Goal: Task Accomplishment & Management: Use online tool/utility

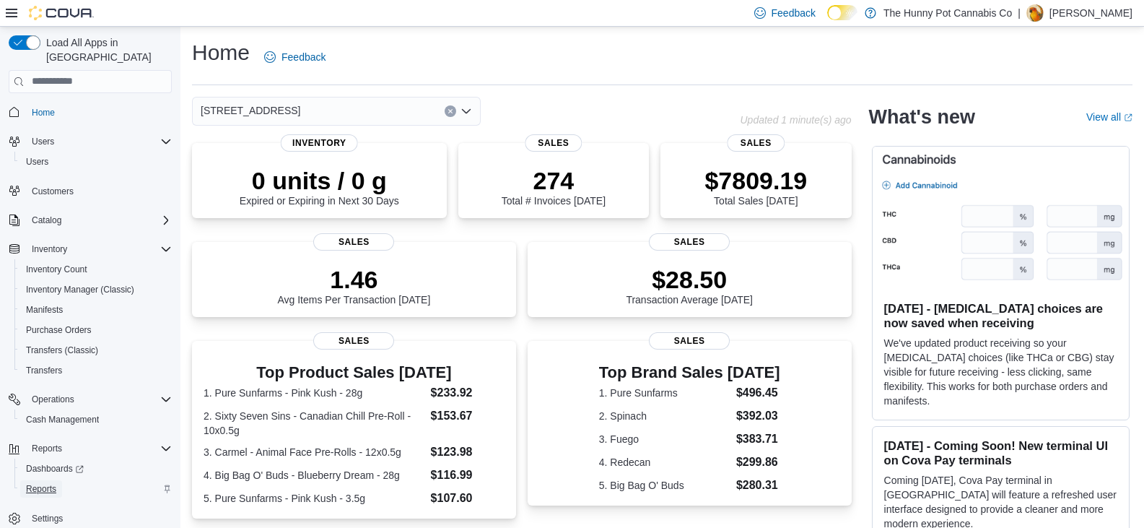
click at [49, 480] on span "Reports" at bounding box center [41, 488] width 30 height 17
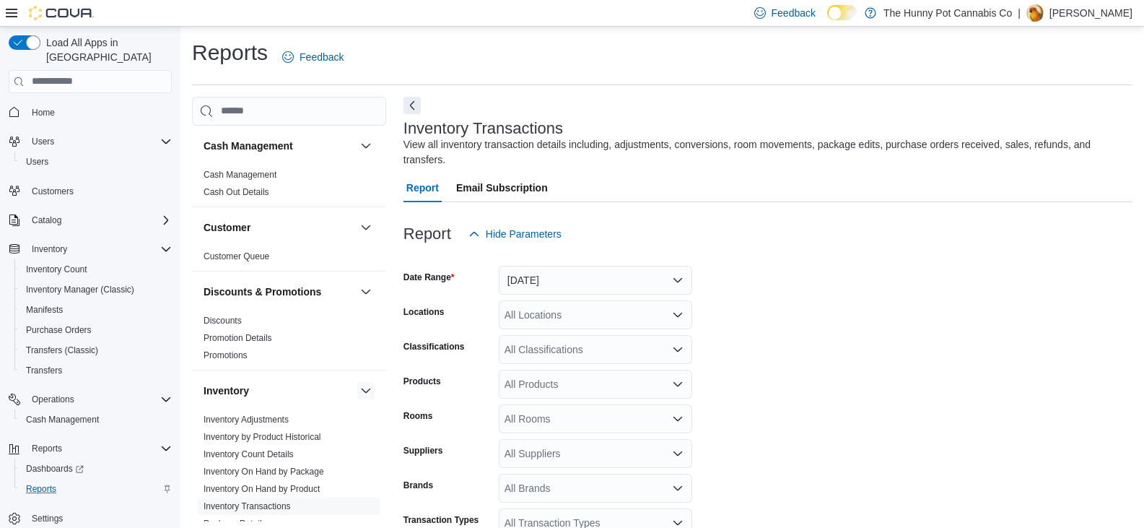
scroll to position [33, 0]
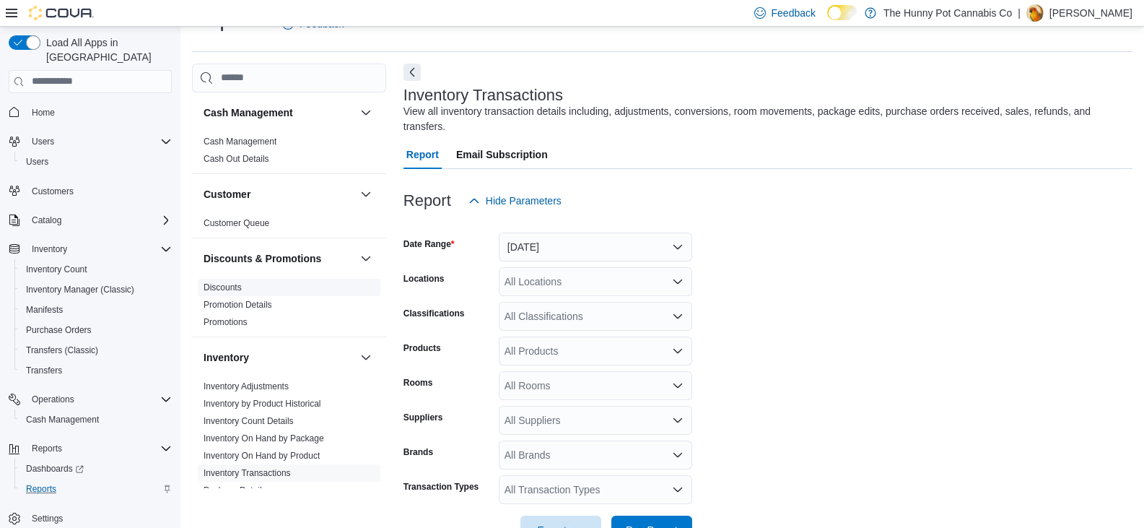
click at [230, 289] on link "Discounts" at bounding box center [223, 287] width 38 height 10
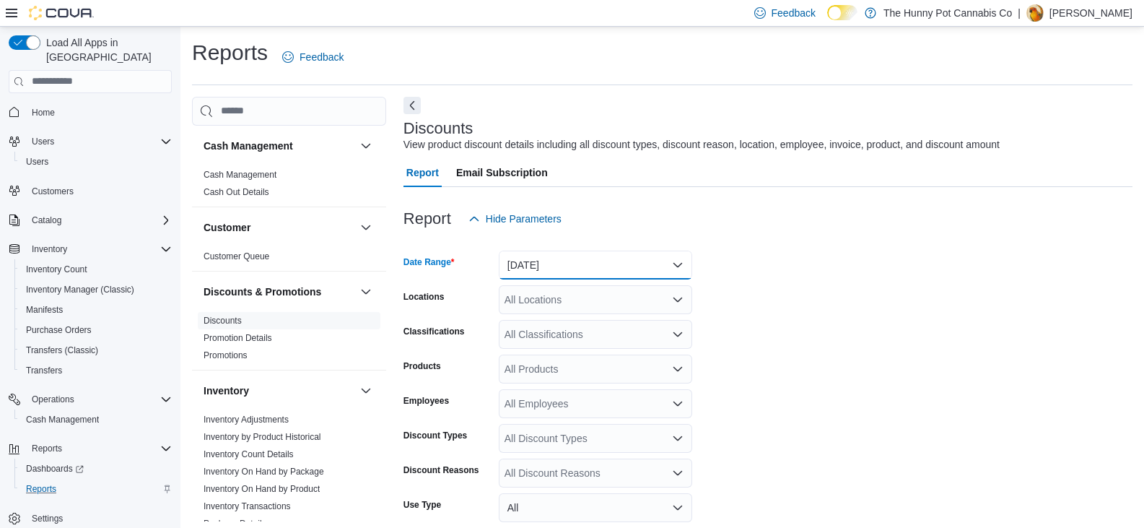
click at [569, 257] on button "[DATE]" at bounding box center [595, 265] width 193 height 29
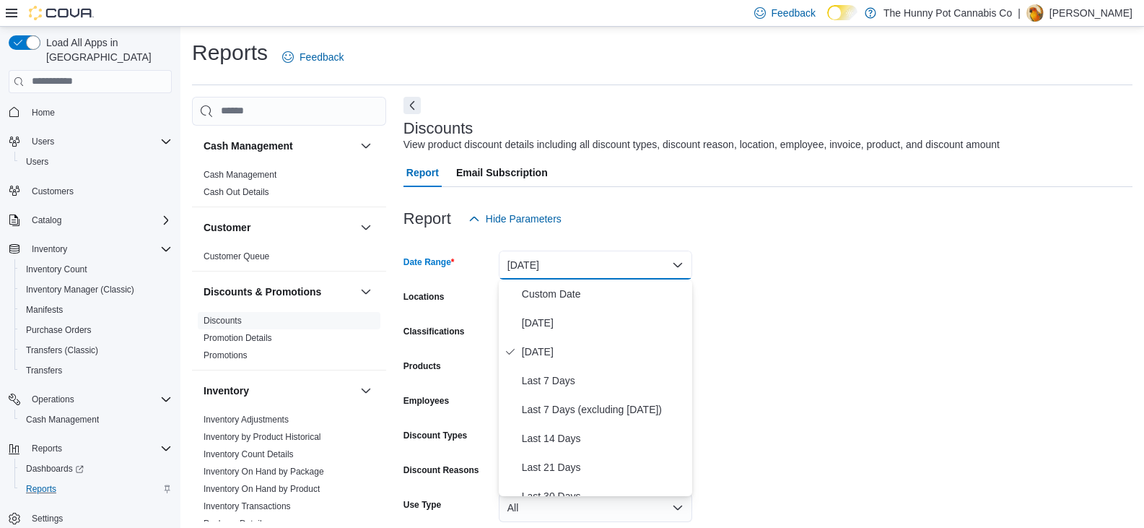
click at [569, 257] on button "[DATE]" at bounding box center [595, 265] width 193 height 29
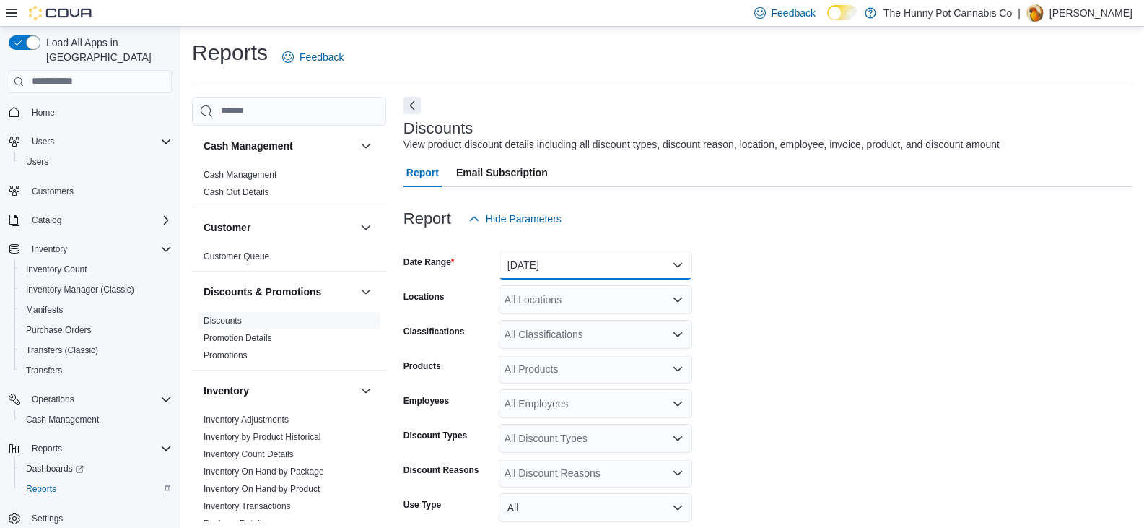
click at [593, 275] on button "[DATE]" at bounding box center [595, 265] width 193 height 29
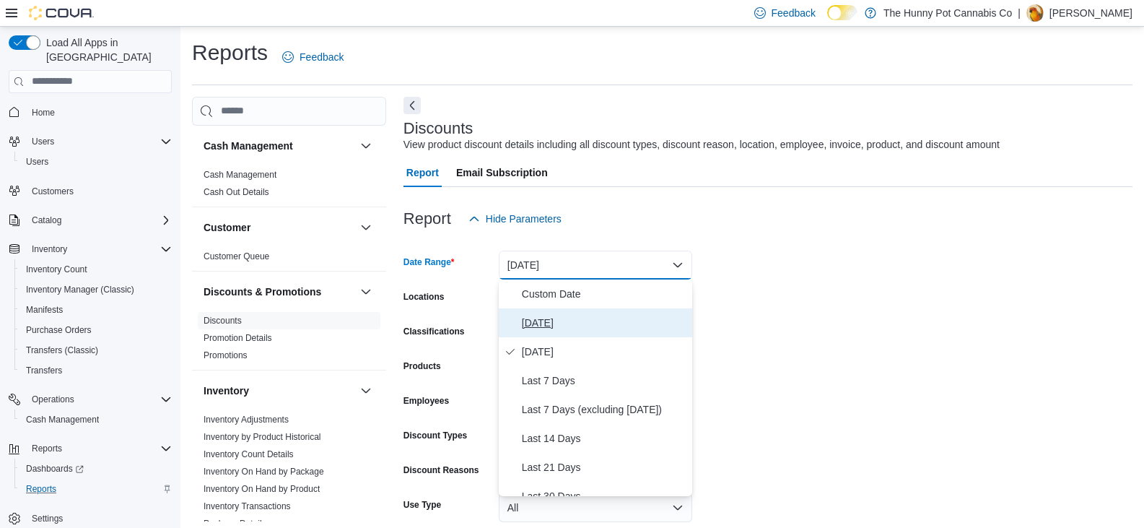
click at [572, 317] on span "[DATE]" at bounding box center [604, 322] width 165 height 17
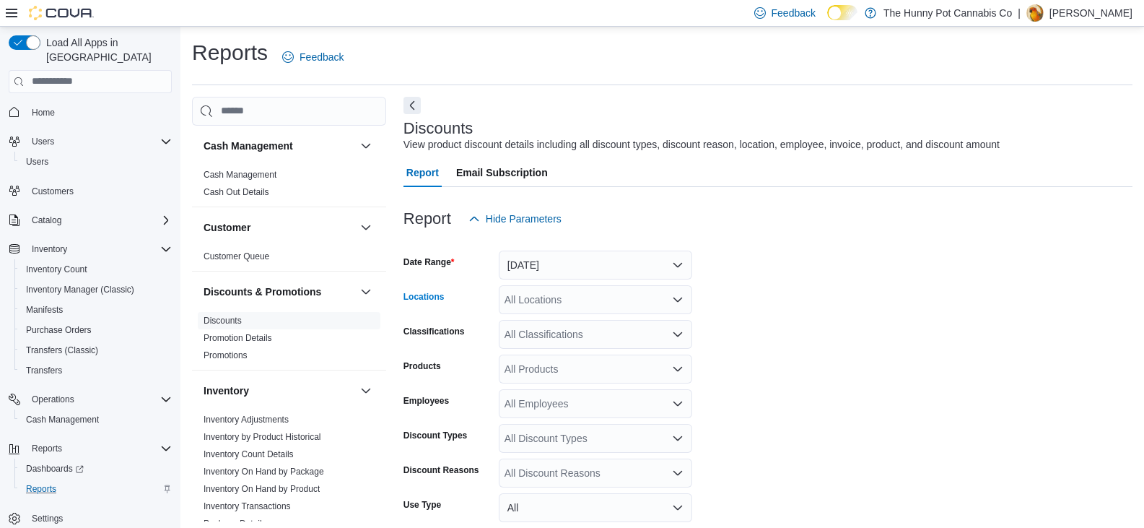
click at [562, 307] on div "All Locations" at bounding box center [595, 299] width 193 height 29
type input "***"
click at [576, 323] on span "980 Burnhamthorpe Rd E" at bounding box center [601, 324] width 115 height 14
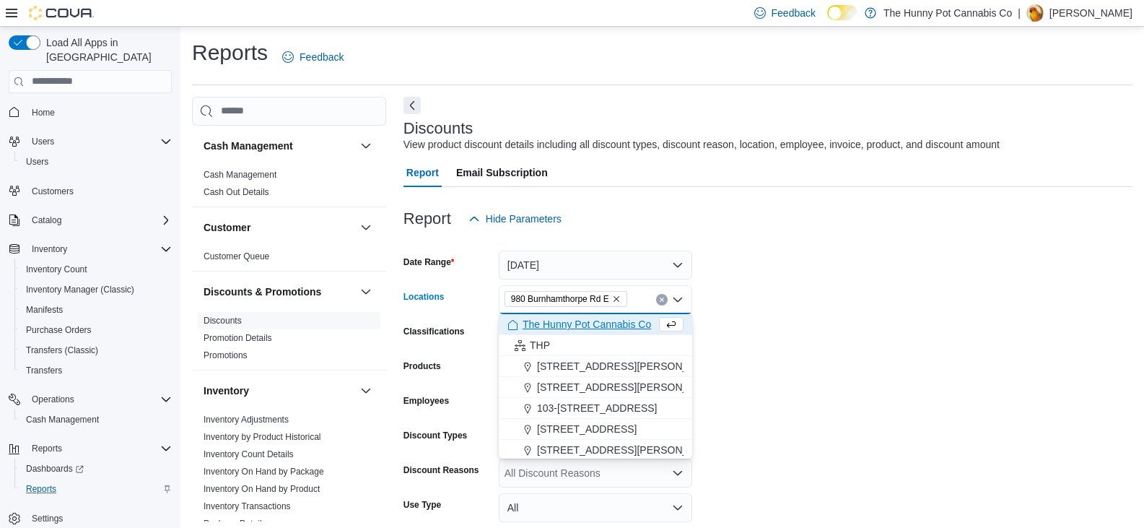
click at [828, 267] on form "Date Range [DATE] Locations [STREET_ADDRESS] Selected. [STREET_ADDRESS] Press B…" at bounding box center [768, 432] width 729 height 399
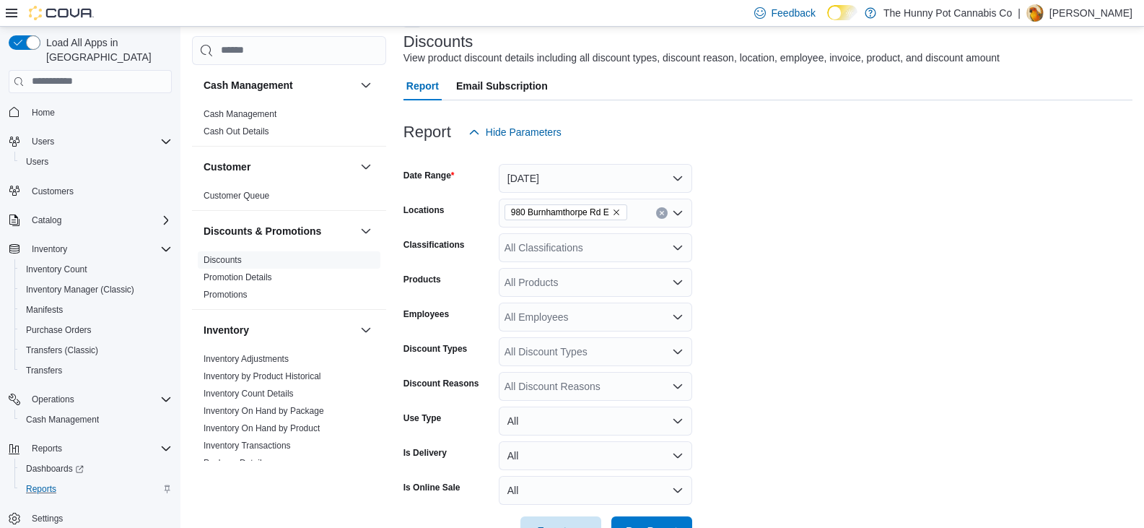
scroll to position [32, 0]
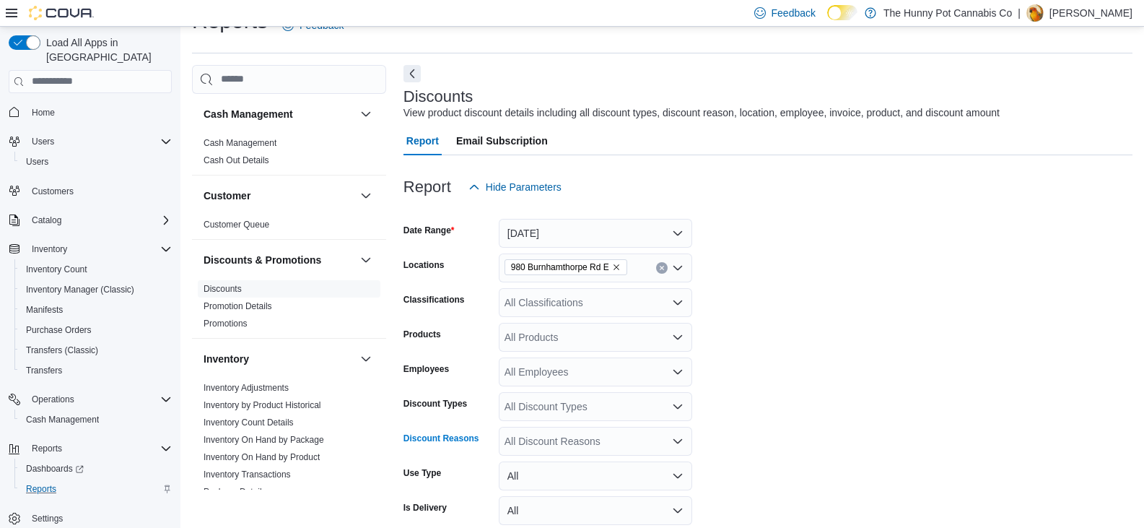
click at [580, 445] on div "All Discount Reasons" at bounding box center [595, 441] width 193 height 29
type input "****"
click at [547, 440] on div "****" at bounding box center [595, 441] width 193 height 29
click at [530, 411] on span "Bundles" at bounding box center [596, 413] width 176 height 14
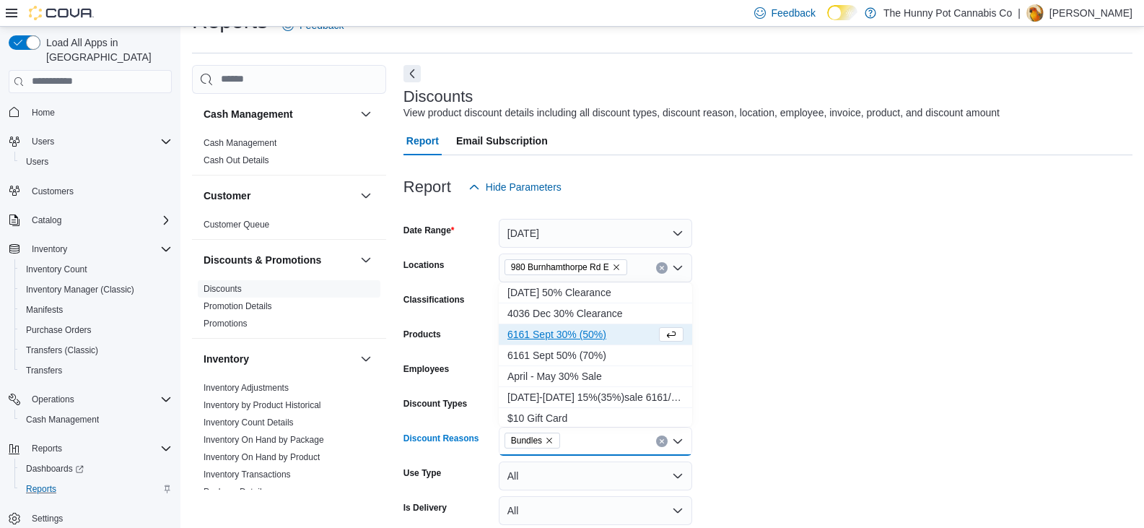
click at [868, 461] on form "Date Range [DATE] Locations [STREET_ADDRESS] E Classifications All Classificati…" at bounding box center [768, 400] width 729 height 399
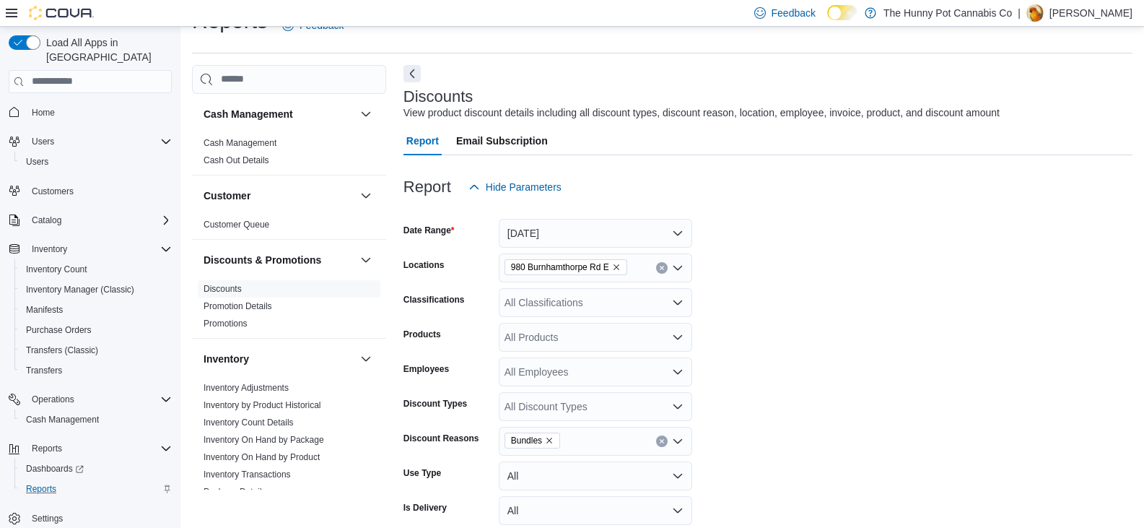
scroll to position [133, 0]
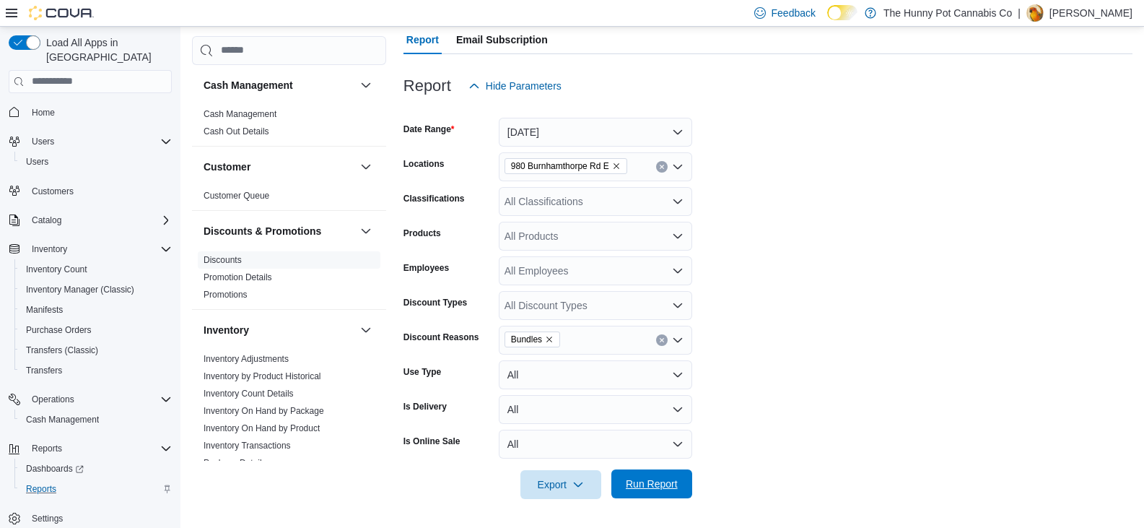
click at [654, 474] on span "Run Report" at bounding box center [652, 483] width 64 height 29
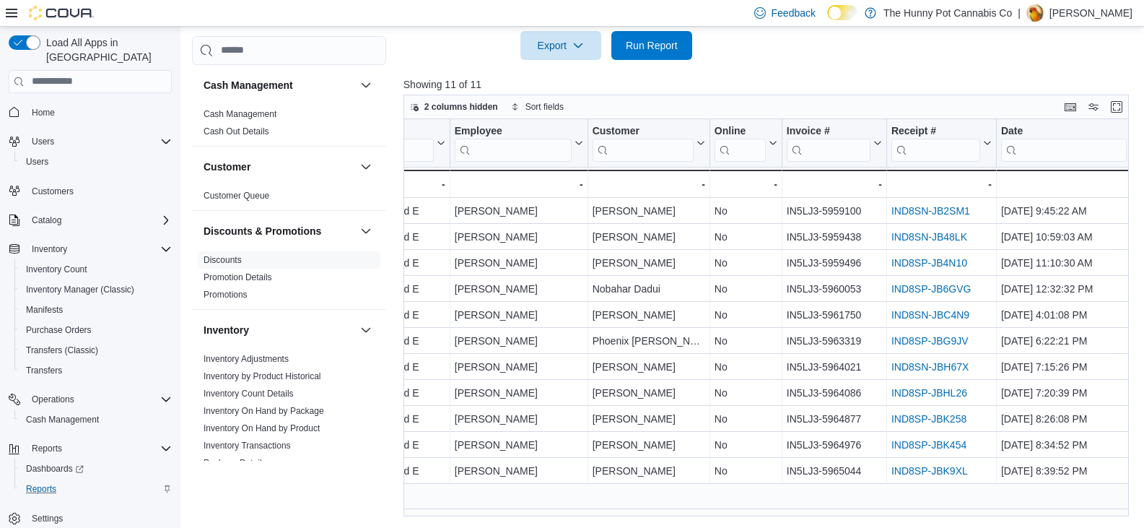
scroll to position [0, 310]
click at [491, 141] on input "search" at bounding box center [515, 149] width 117 height 23
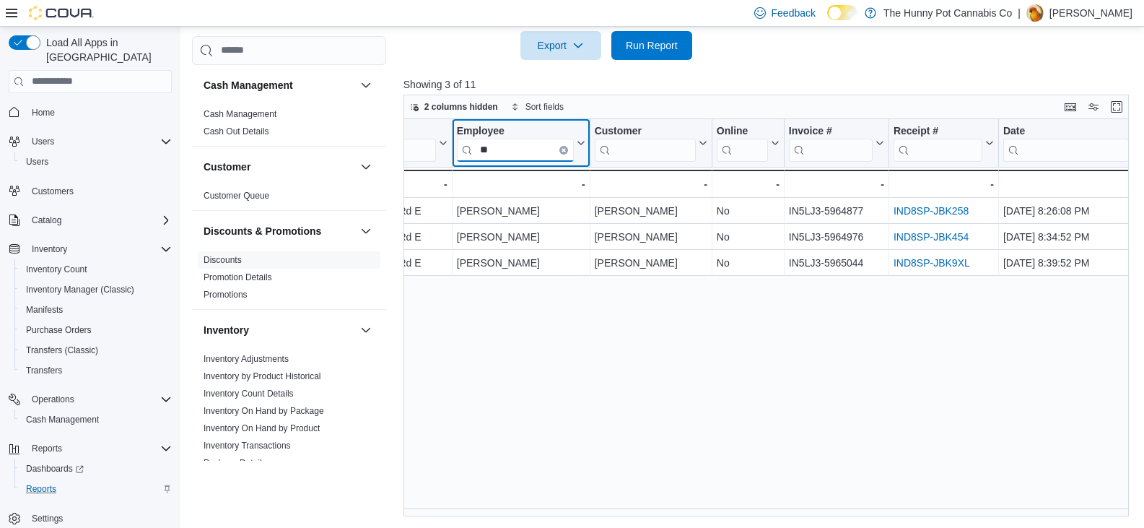
type input "*"
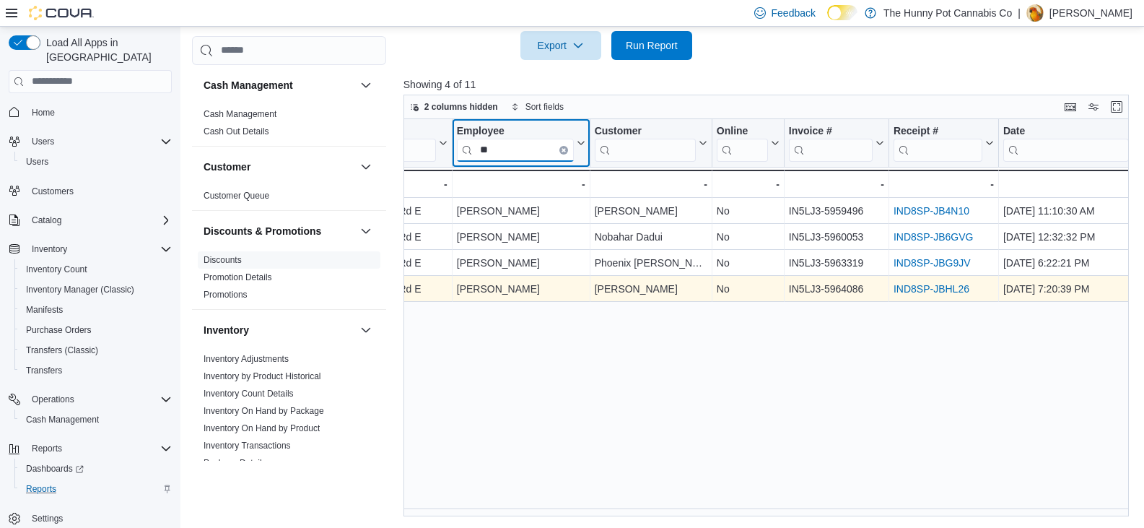
type input "*"
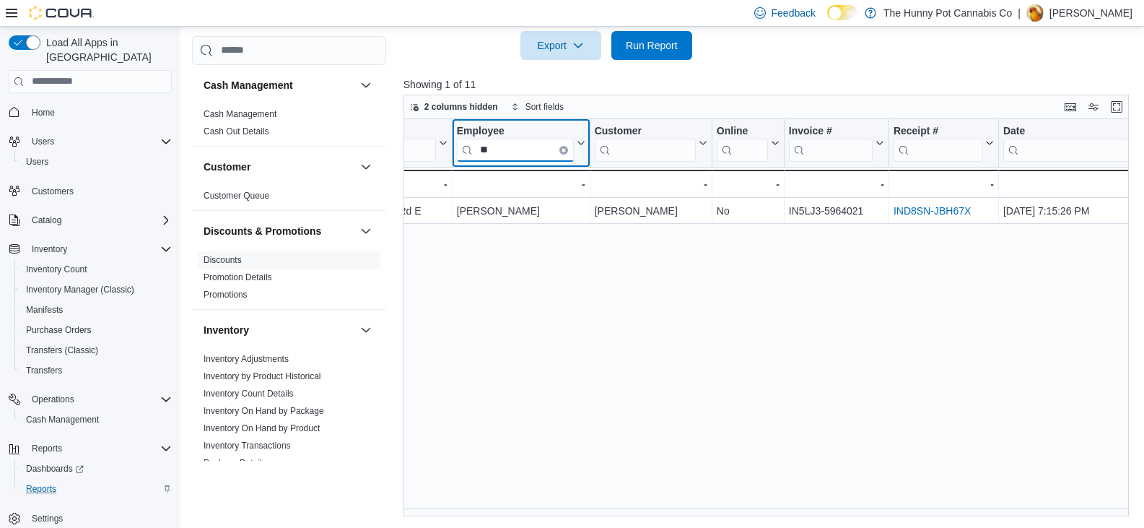
type input "*"
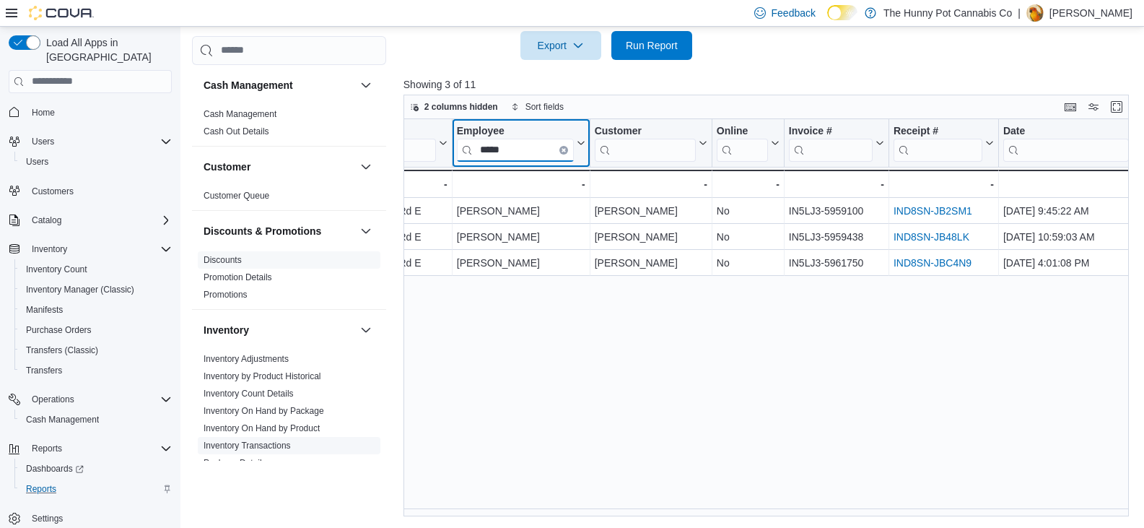
type input "*****"
click at [258, 450] on span "Inventory Transactions" at bounding box center [247, 446] width 87 height 12
click at [257, 443] on link "Inventory Transactions" at bounding box center [247, 445] width 87 height 10
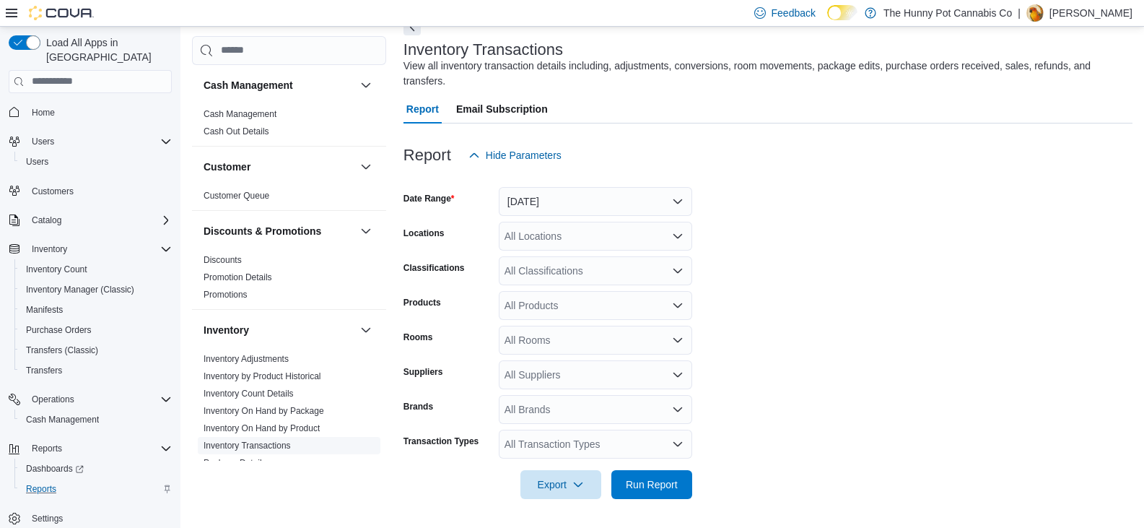
scroll to position [33, 0]
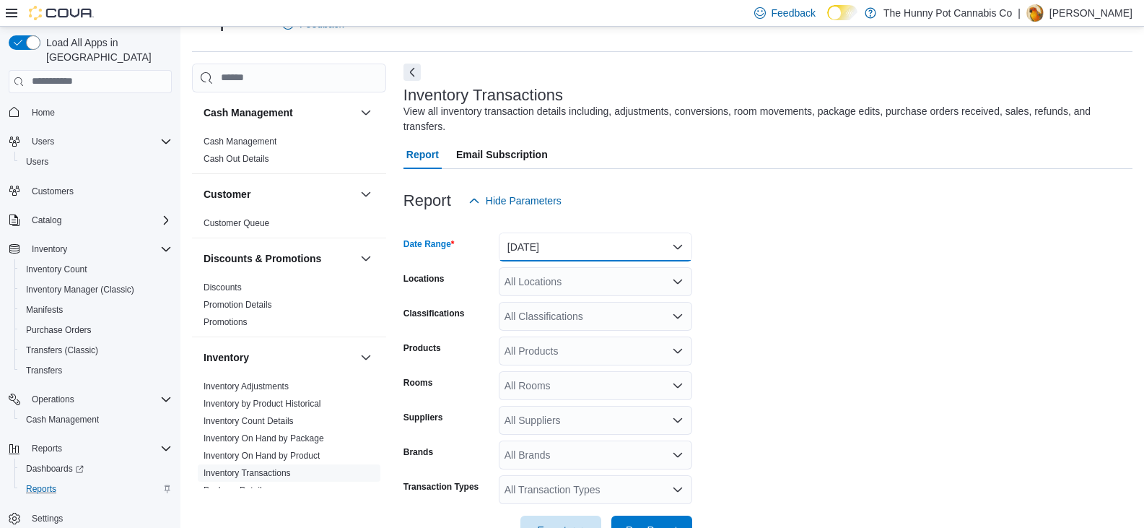
click at [561, 239] on button "[DATE]" at bounding box center [595, 246] width 193 height 29
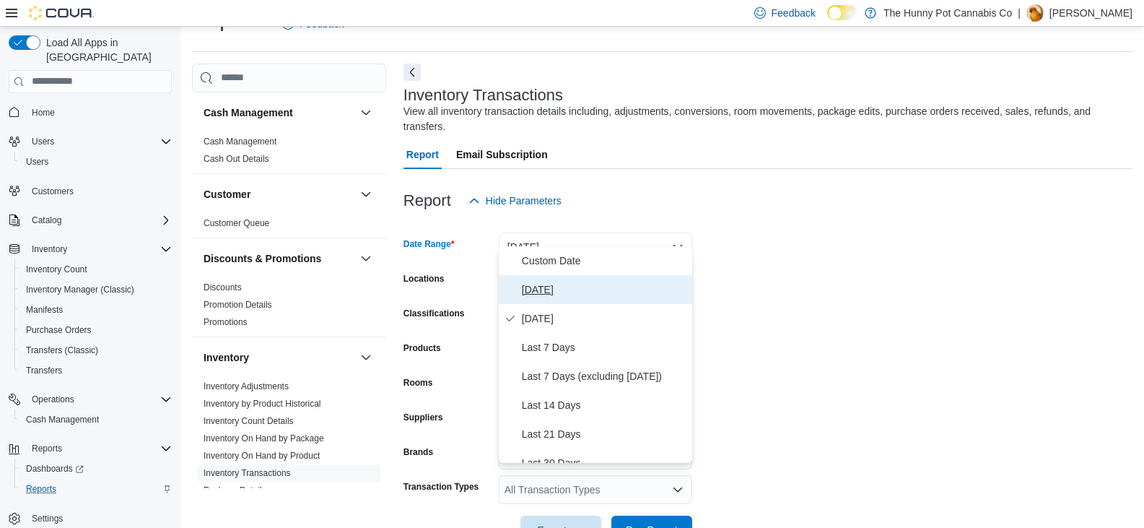
click at [569, 289] on span "[DATE]" at bounding box center [604, 289] width 165 height 17
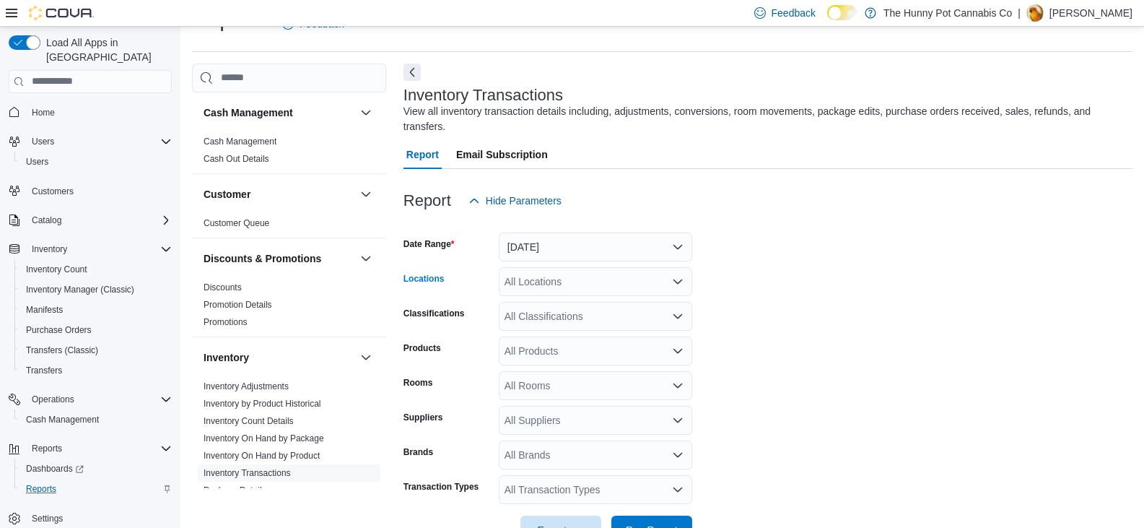
click at [567, 269] on div "All Locations" at bounding box center [595, 281] width 193 height 29
type input "***"
click at [599, 284] on span "980 Burnhamthorpe Rd E" at bounding box center [601, 291] width 115 height 14
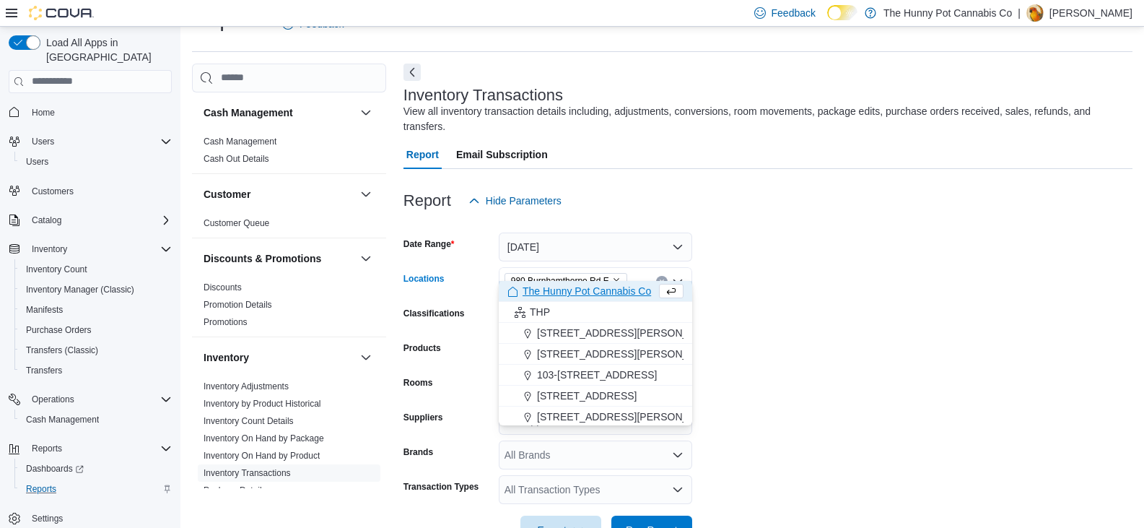
click at [922, 306] on form "Date Range [DATE] Locations [STREET_ADDRESS] Selected. [STREET_ADDRESS] Press B…" at bounding box center [768, 379] width 729 height 329
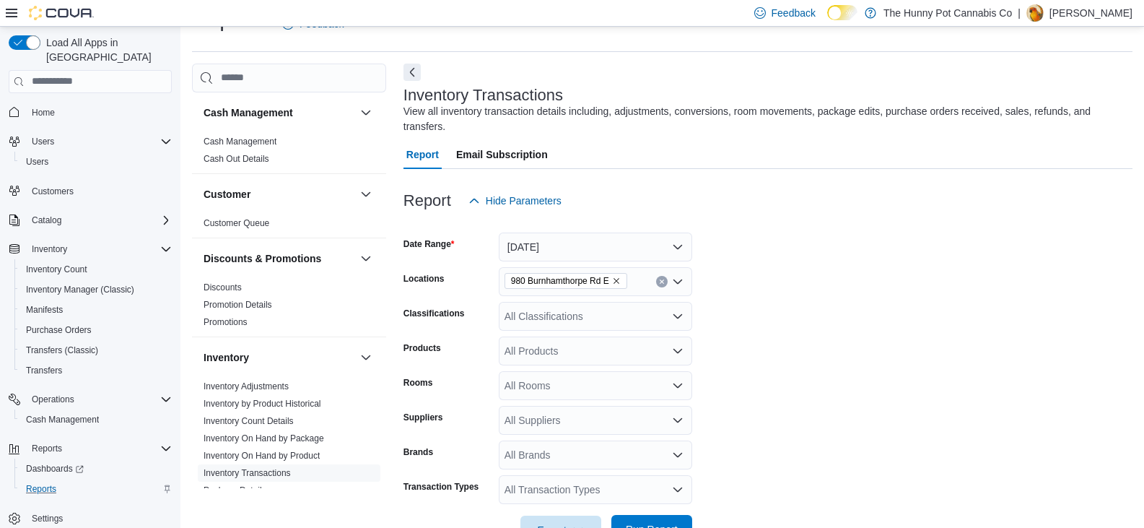
click at [628, 522] on span "Run Report" at bounding box center [652, 529] width 52 height 14
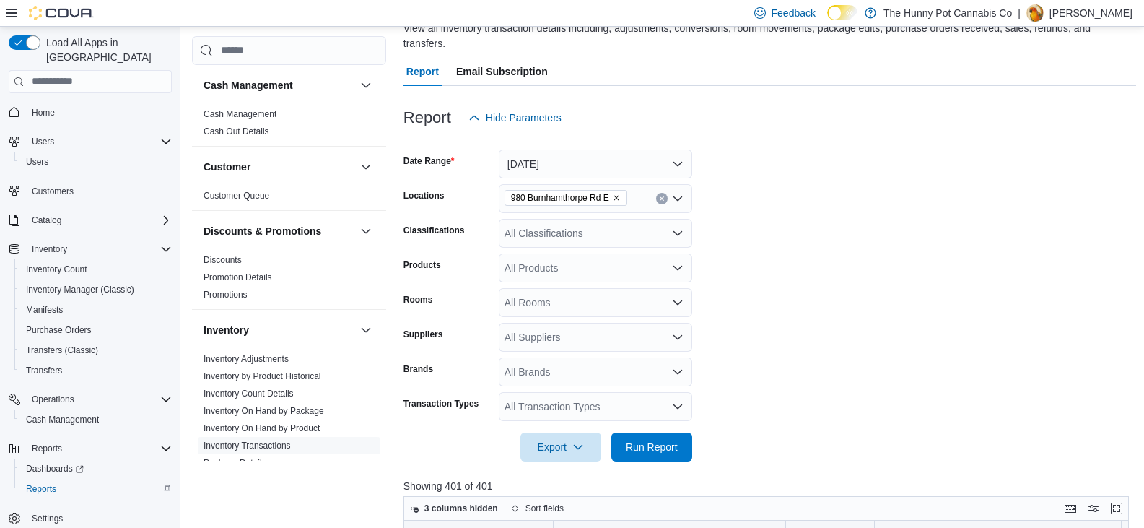
scroll to position [362, 0]
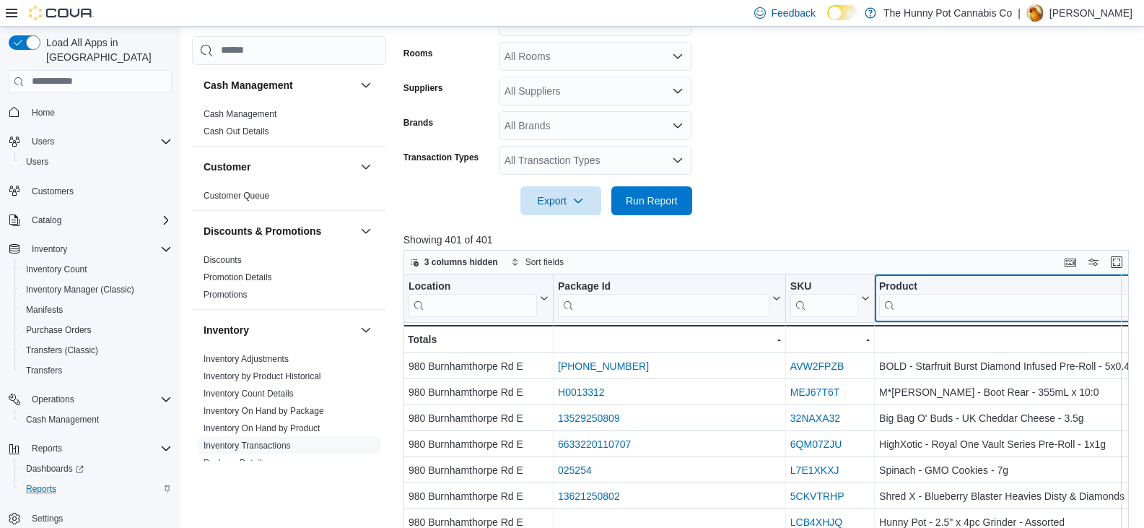
click at [973, 297] on input "search" at bounding box center [1013, 304] width 268 height 23
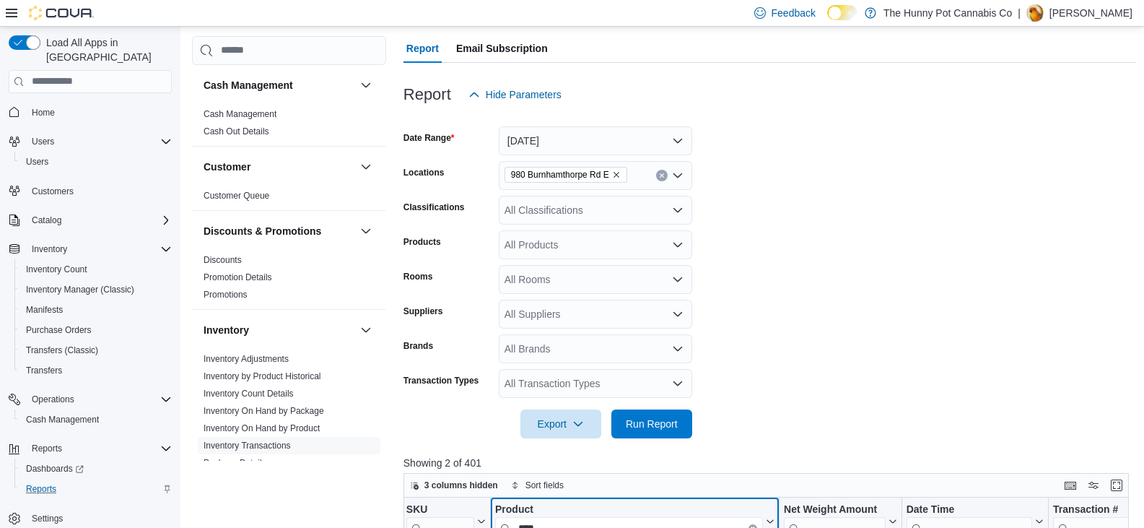
scroll to position [141, 0]
type input "****"
click at [752, 522] on button "Clear input" at bounding box center [753, 526] width 9 height 9
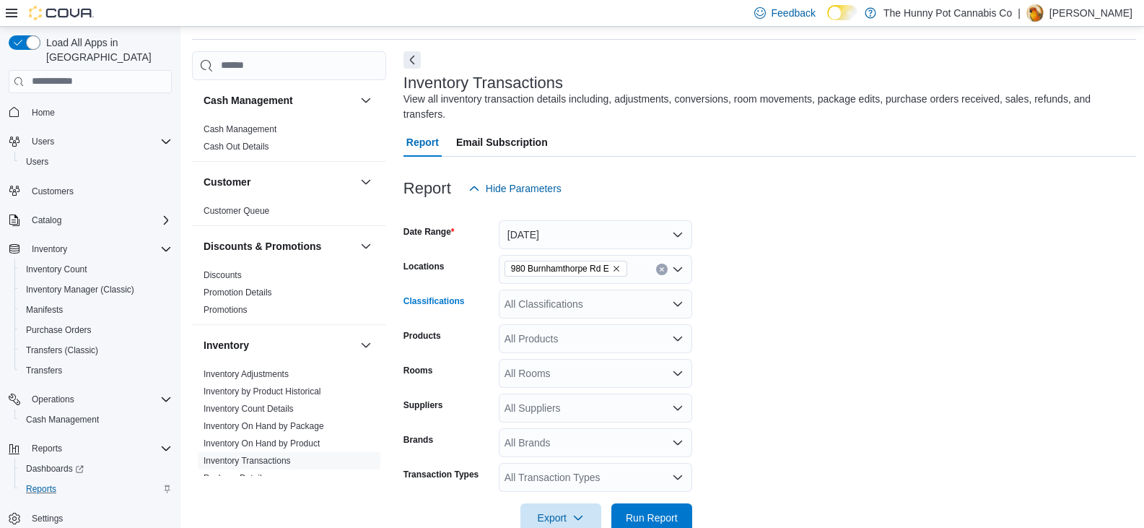
scroll to position [381, 0]
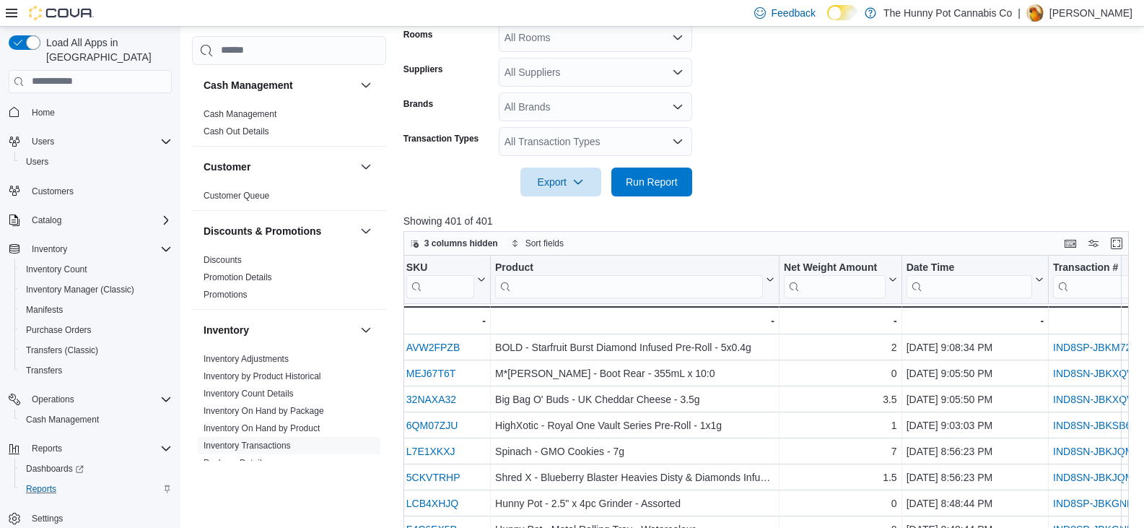
click at [583, 300] on div "Report Hide Parameters Date Range [DATE] Locations [STREET_ADDRESS] E Classific…" at bounding box center [770, 237] width 733 height 832
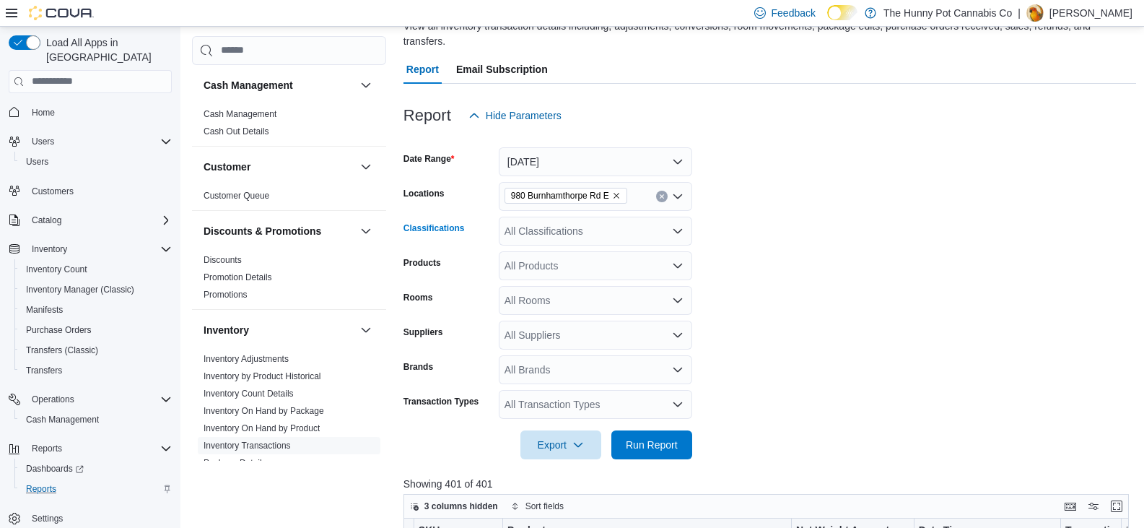
scroll to position [115, 0]
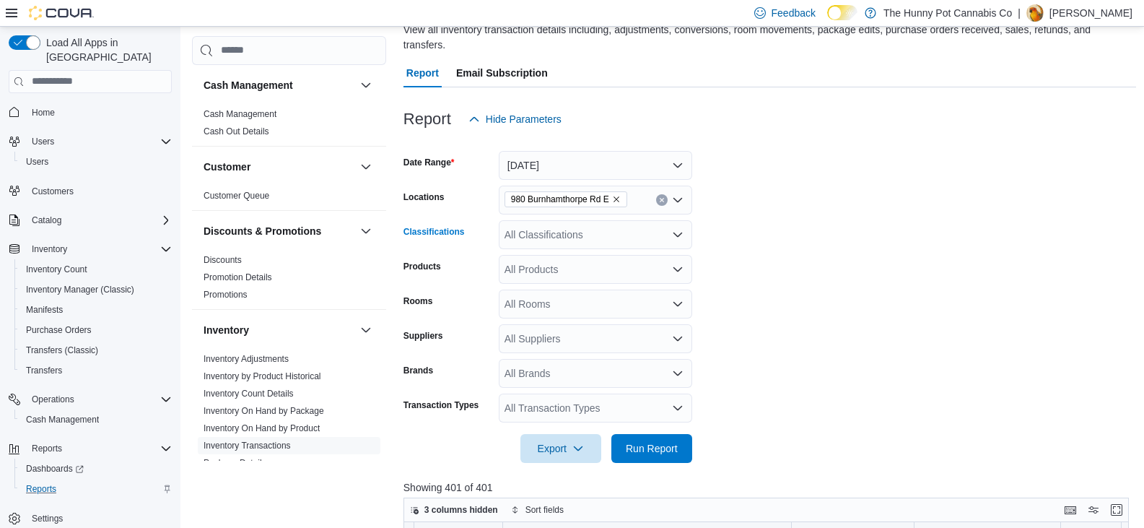
click at [608, 223] on div "All Classifications" at bounding box center [595, 234] width 193 height 29
type input "****"
click at [566, 239] on div "Lighters" at bounding box center [596, 244] width 176 height 14
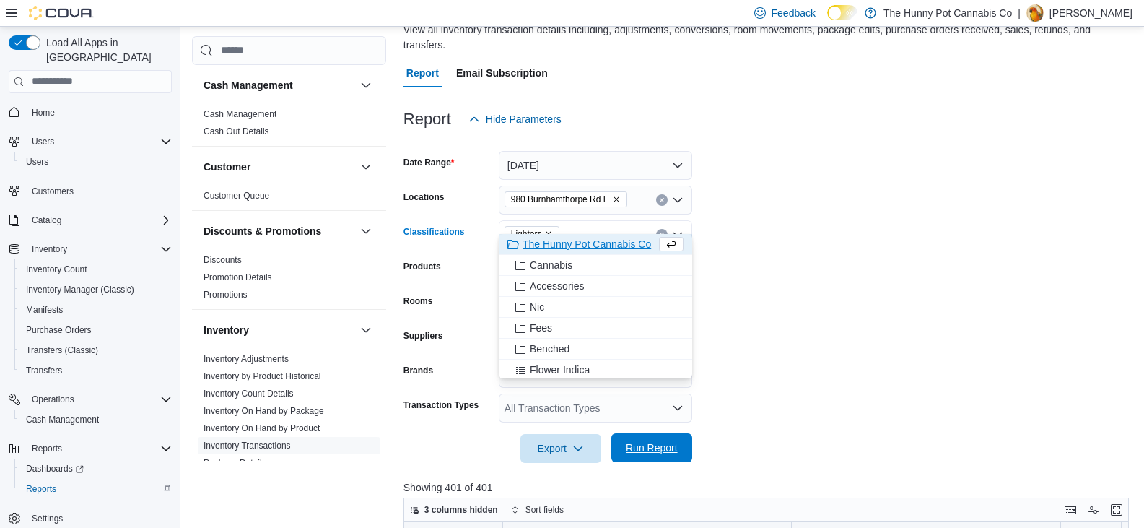
click at [657, 443] on span "Run Report" at bounding box center [652, 447] width 64 height 29
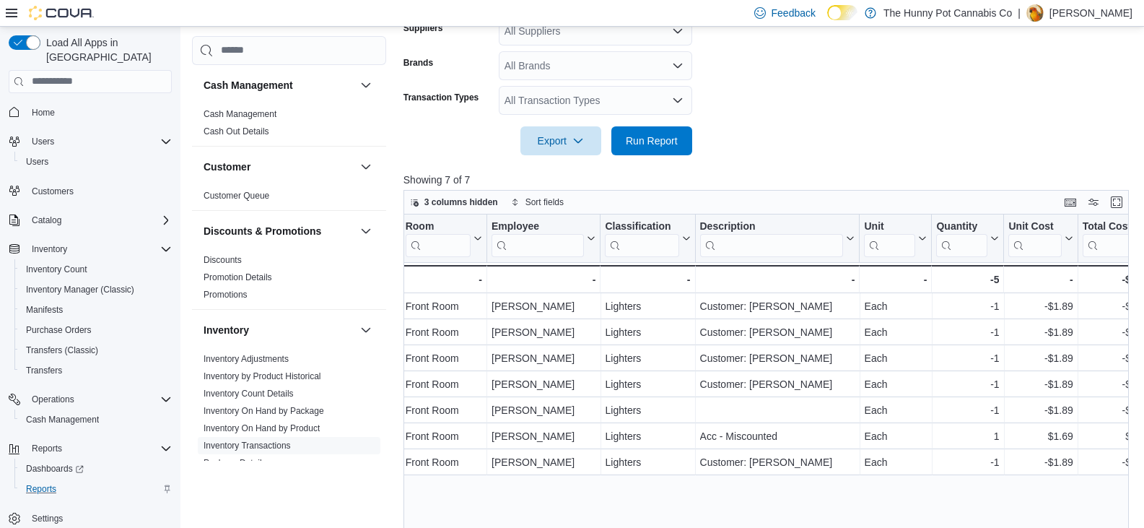
scroll to position [0, 1046]
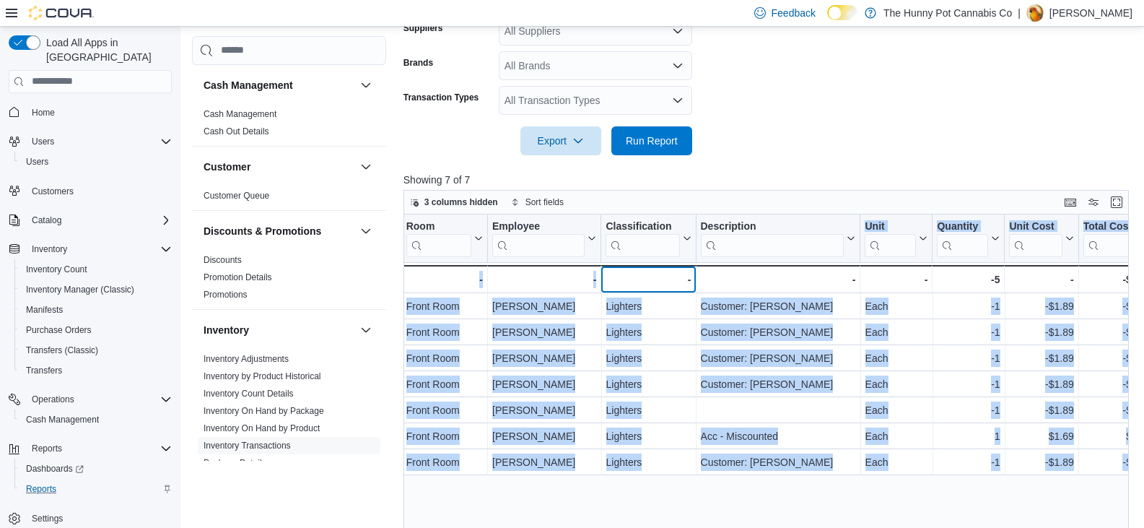
drag, startPoint x: 659, startPoint y: 255, endPoint x: 745, endPoint y: 243, distance: 86.7
click at [745, 243] on div "Location Click to view column header actions Package Id Click to view column he…" at bounding box center [770, 413] width 733 height 398
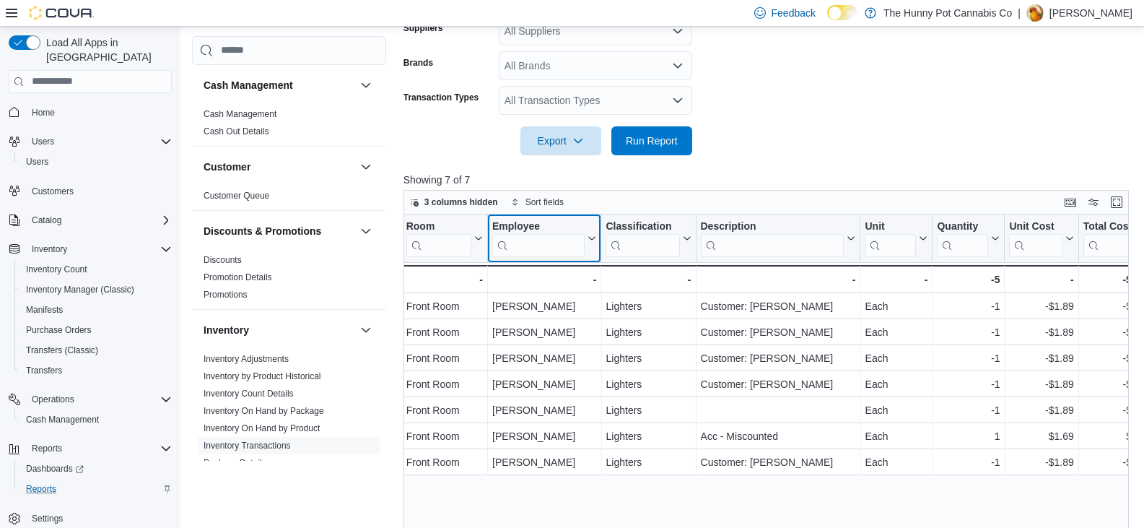
click at [528, 240] on input "search" at bounding box center [538, 244] width 92 height 23
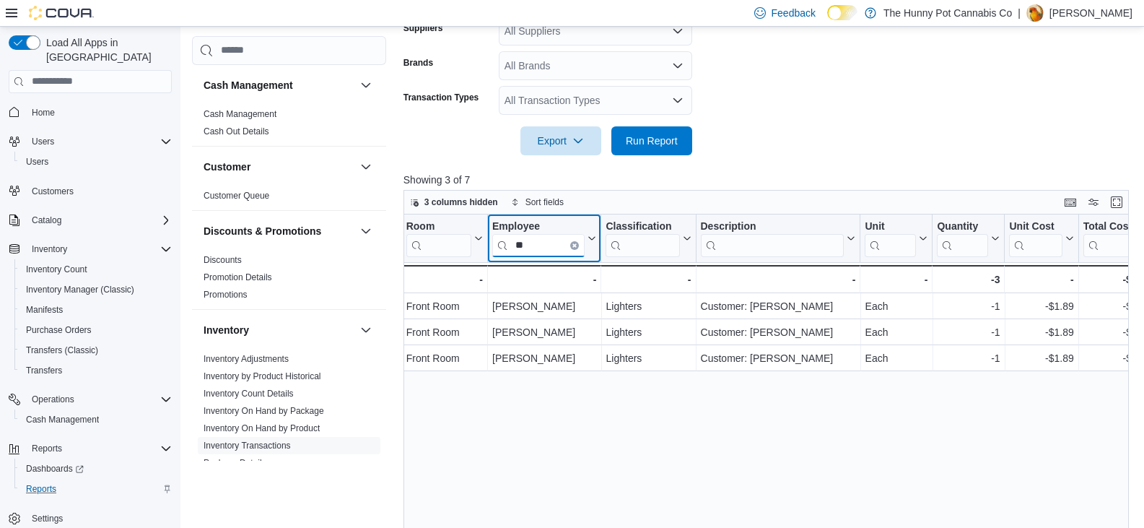
type input "*"
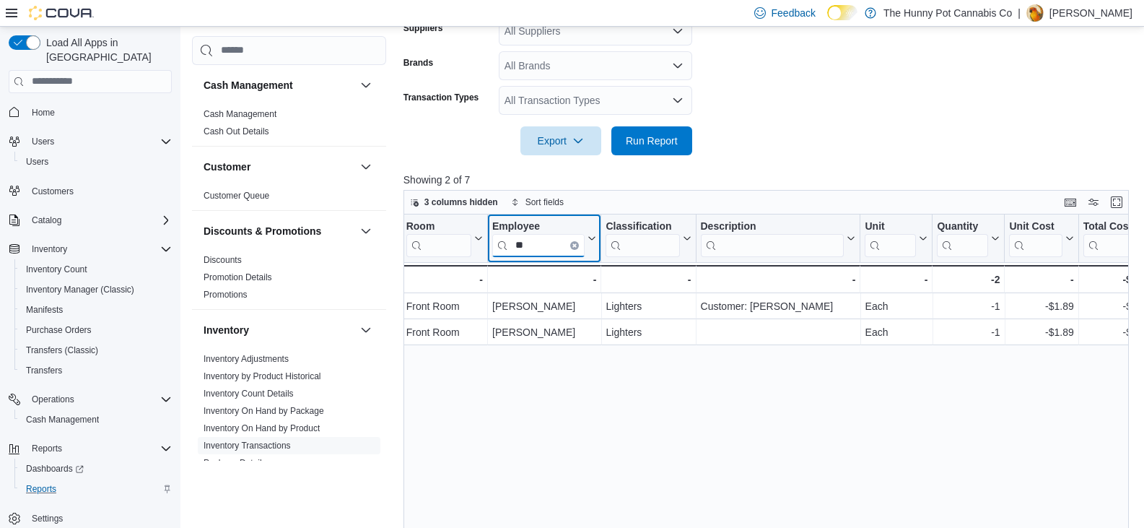
type input "*"
click at [566, 233] on input "****" at bounding box center [538, 244] width 92 height 23
type input "****"
click at [576, 243] on icon "Clear input" at bounding box center [574, 244] width 3 height 3
